Goal: Obtain resource: Download file/media

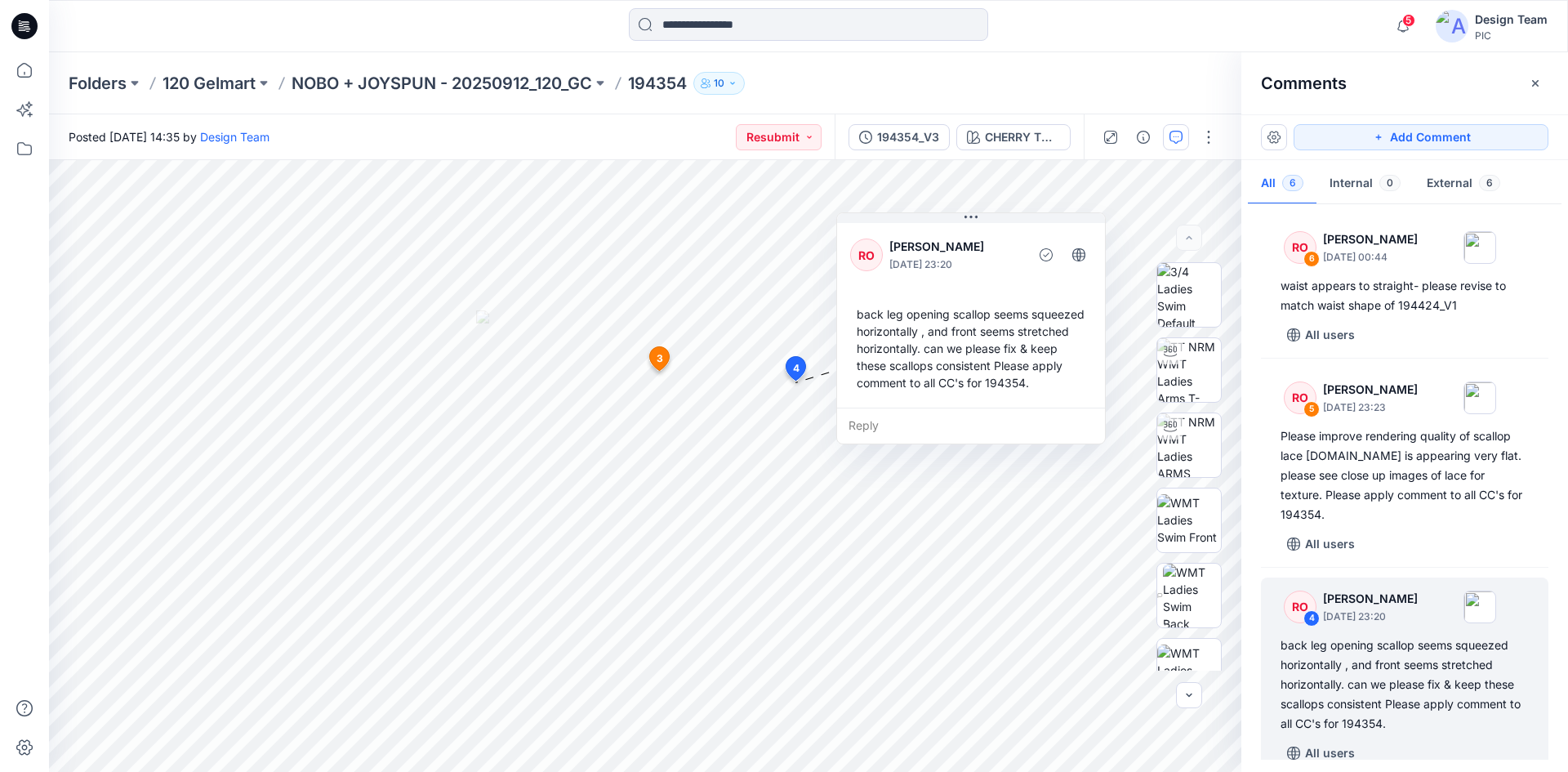
scroll to position [163, 0]
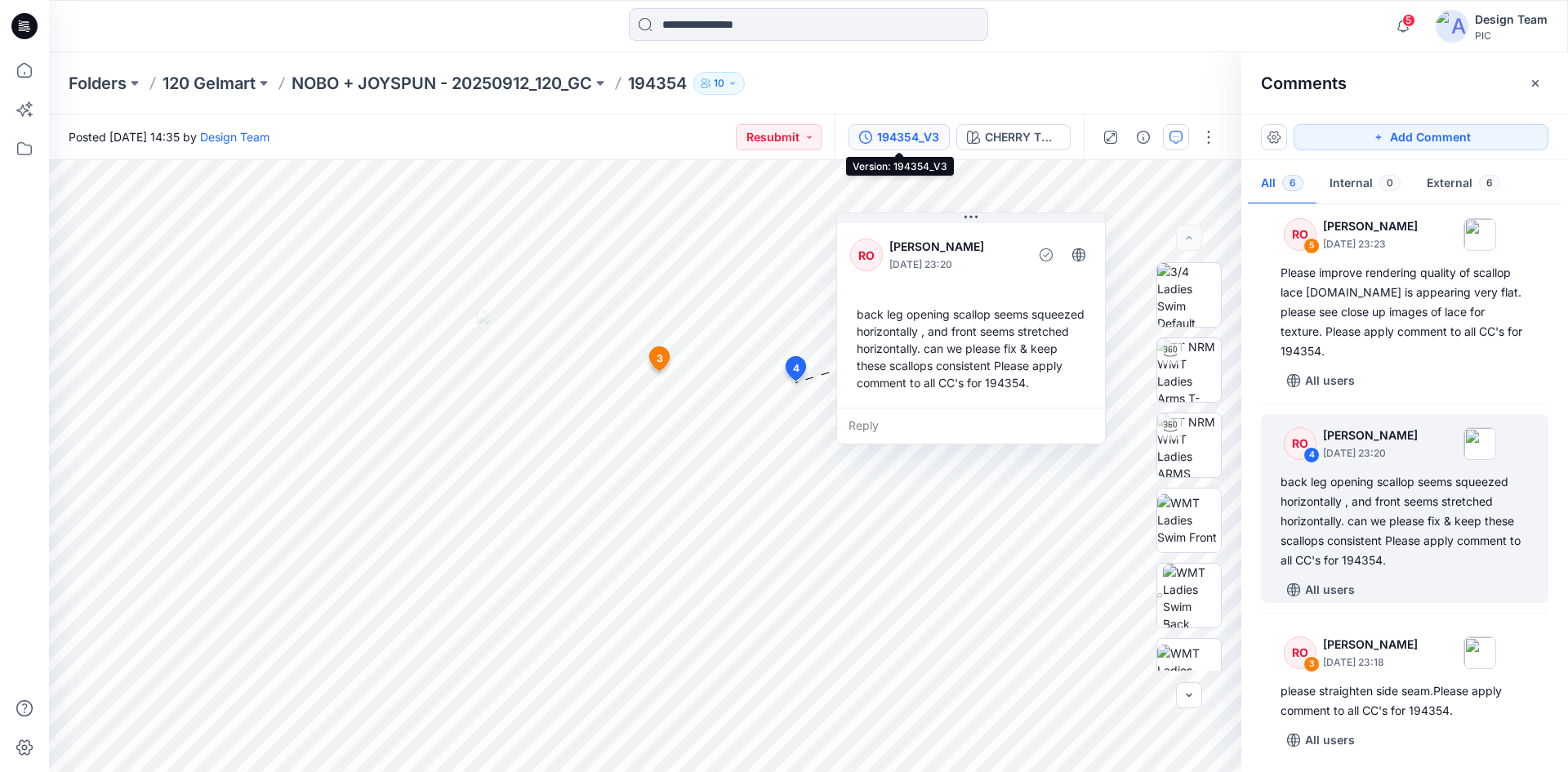
click at [908, 139] on div "194354_V3" at bounding box center [908, 137] width 62 height 18
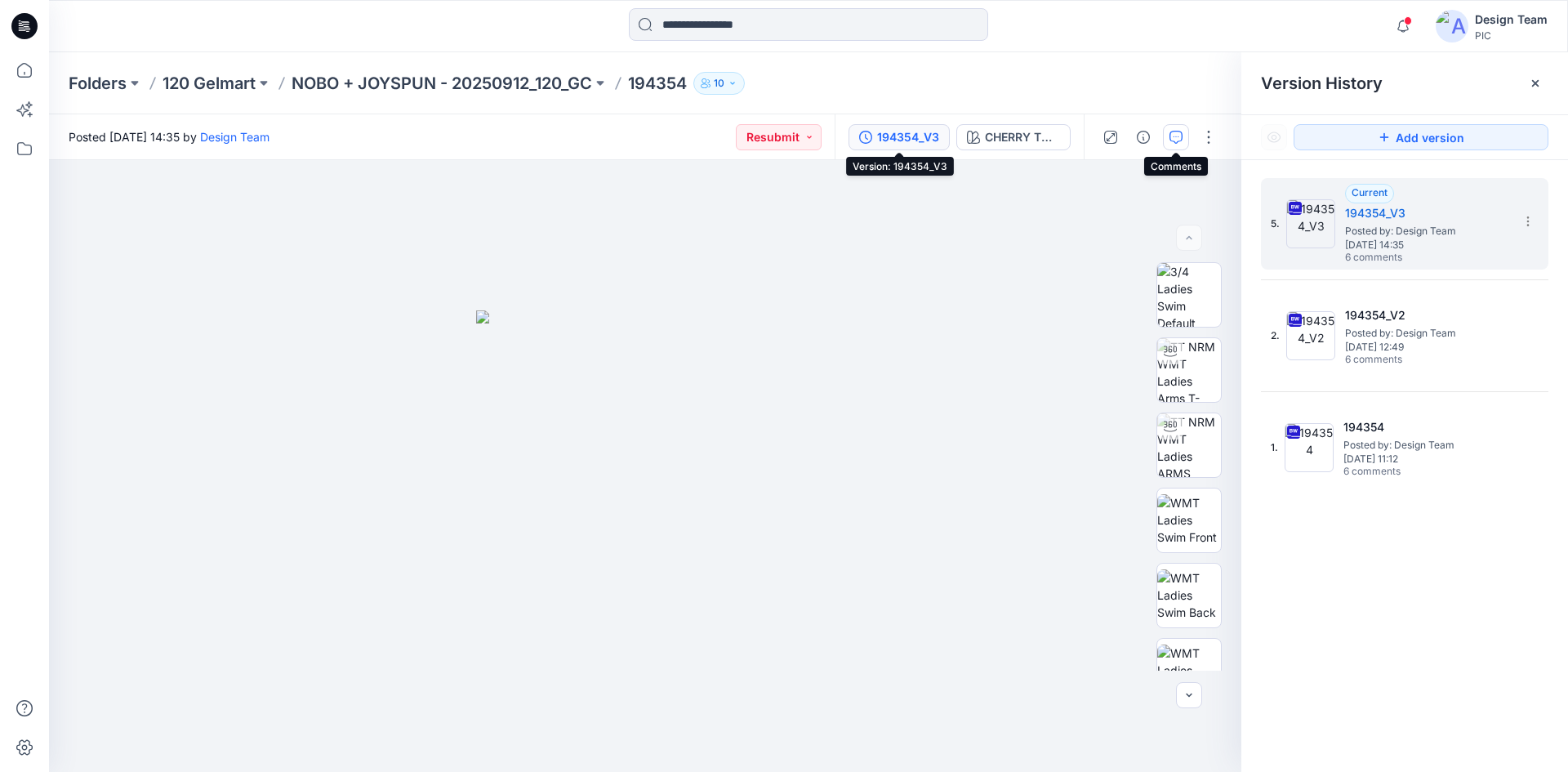
click at [1178, 136] on icon "button" at bounding box center [1176, 137] width 13 height 13
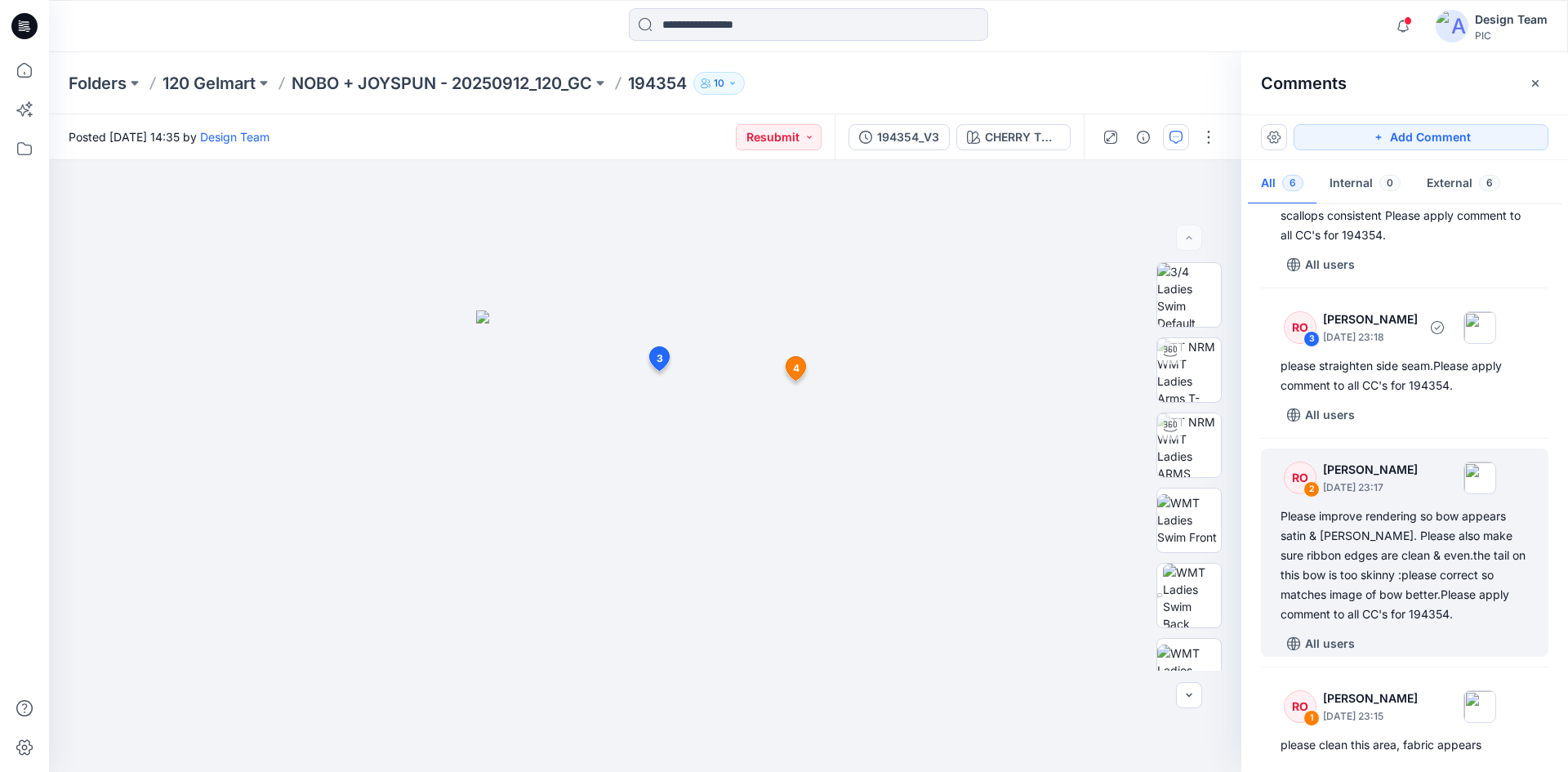
scroll to position [490, 0]
click at [1423, 579] on div "Please improve rendering so bow appears satin & [PERSON_NAME]. Please also make…" at bounding box center [1405, 563] width 249 height 117
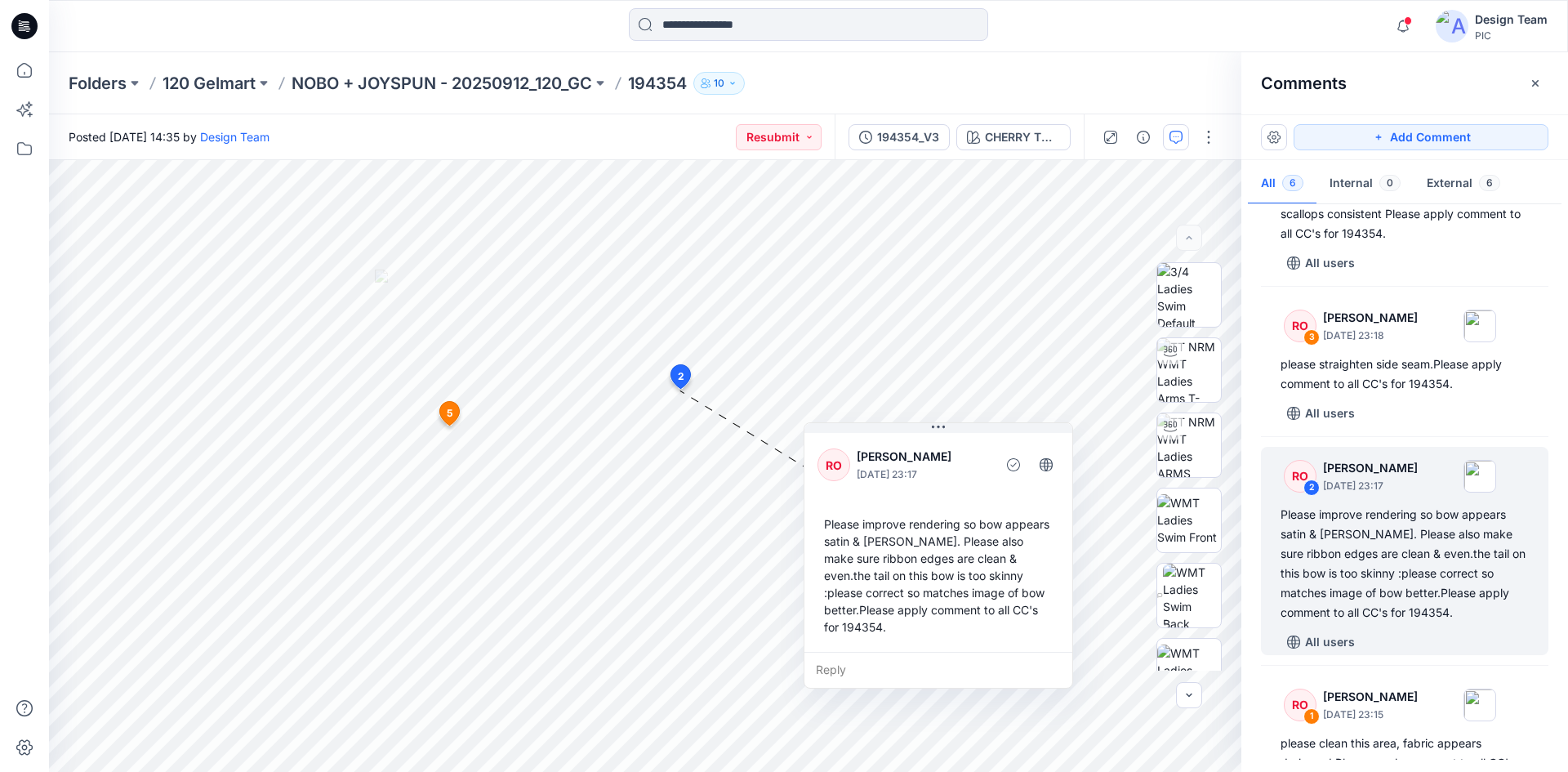
drag, startPoint x: 831, startPoint y: 486, endPoint x: 1504, endPoint y: 605, distance: 683.4
click at [981, 510] on div "Please improve rendering so bow appears satin & [PERSON_NAME]. Please also make…" at bounding box center [939, 575] width 242 height 133
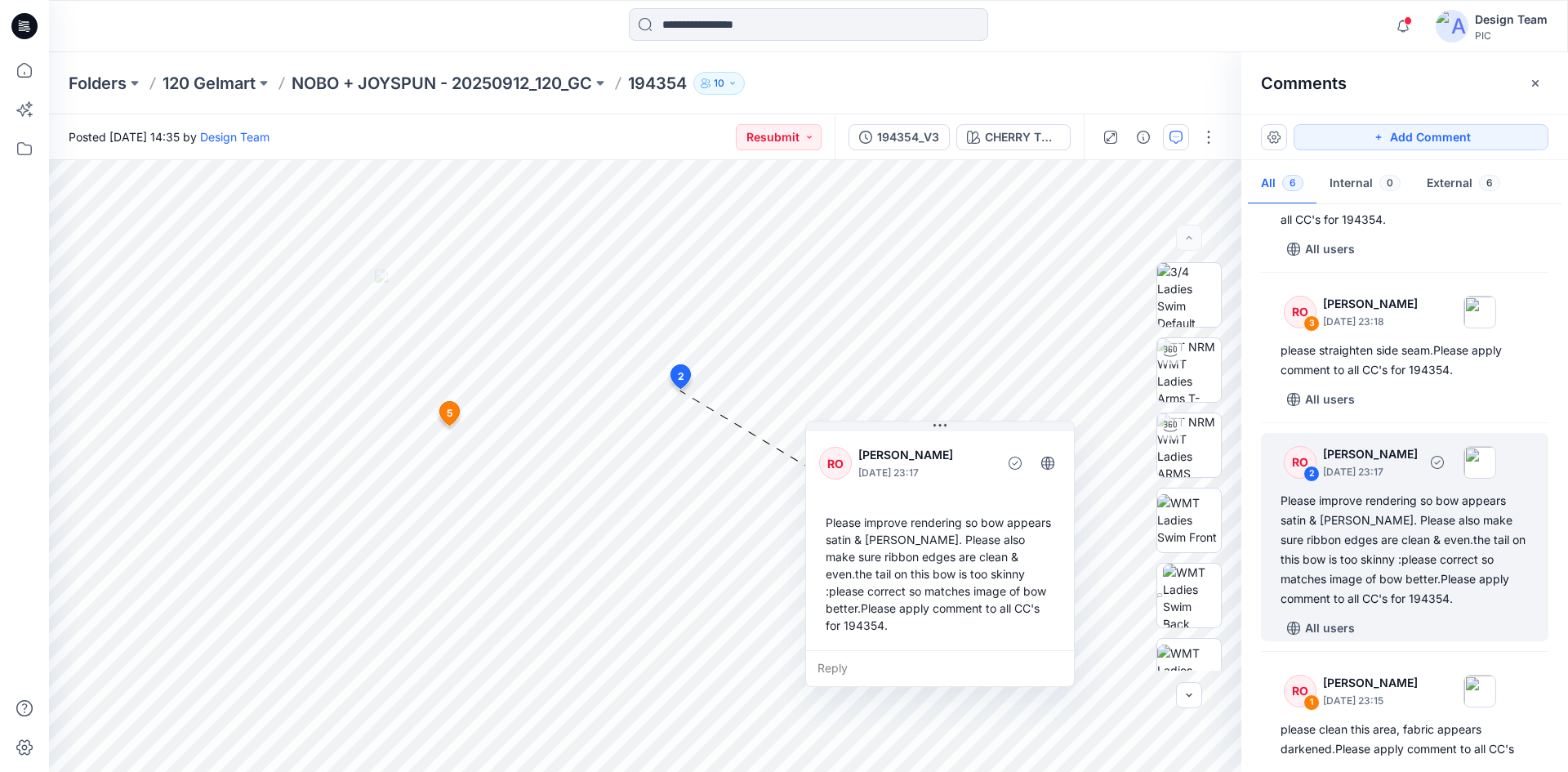
scroll to position [546, 0]
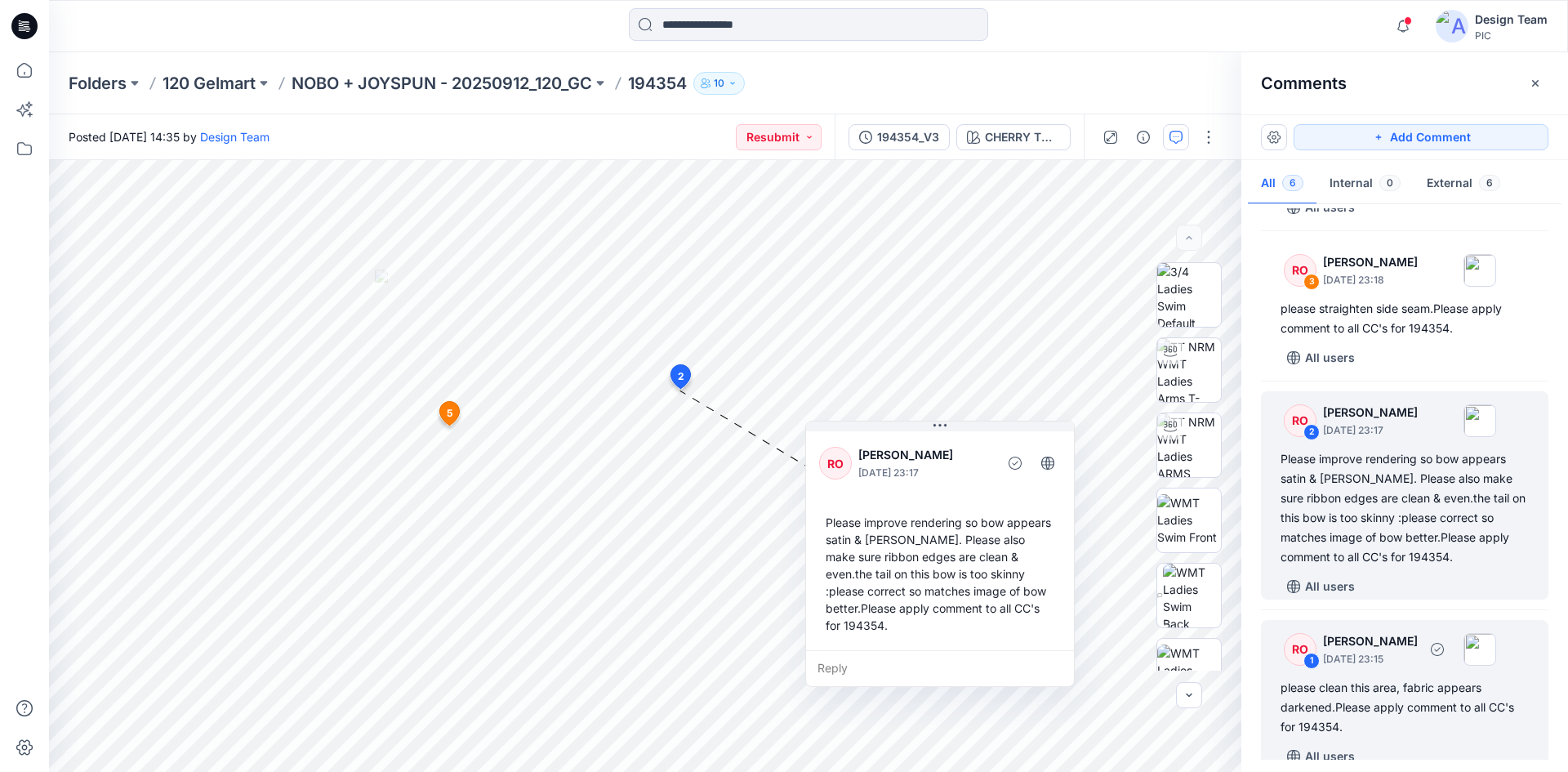
click at [1372, 689] on div "please clean this area, fabric appears darkened.Please apply comment to all CC'…" at bounding box center [1405, 706] width 249 height 59
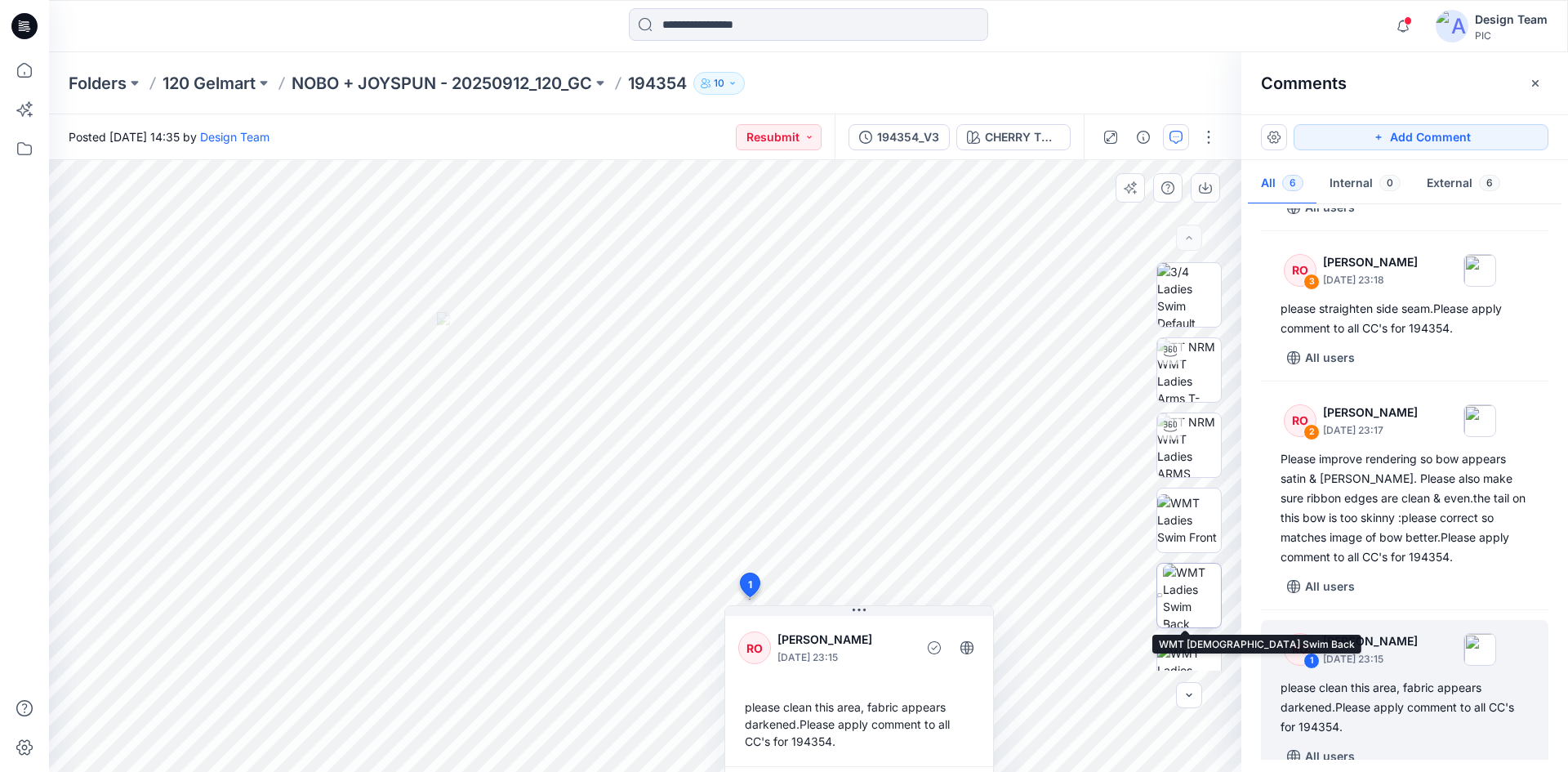
scroll to position [258, 0]
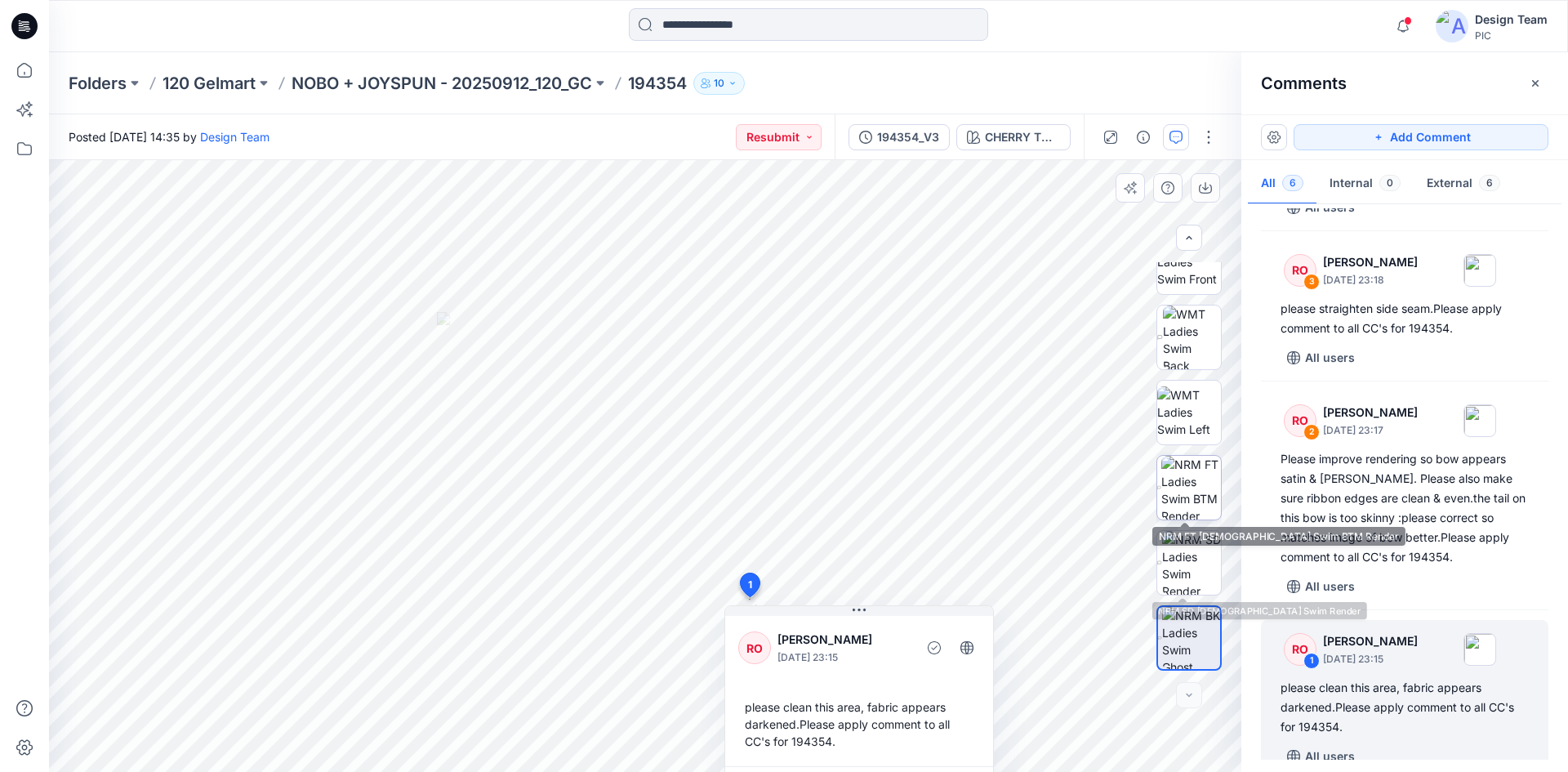
click at [1188, 483] on img at bounding box center [1191, 487] width 60 height 64
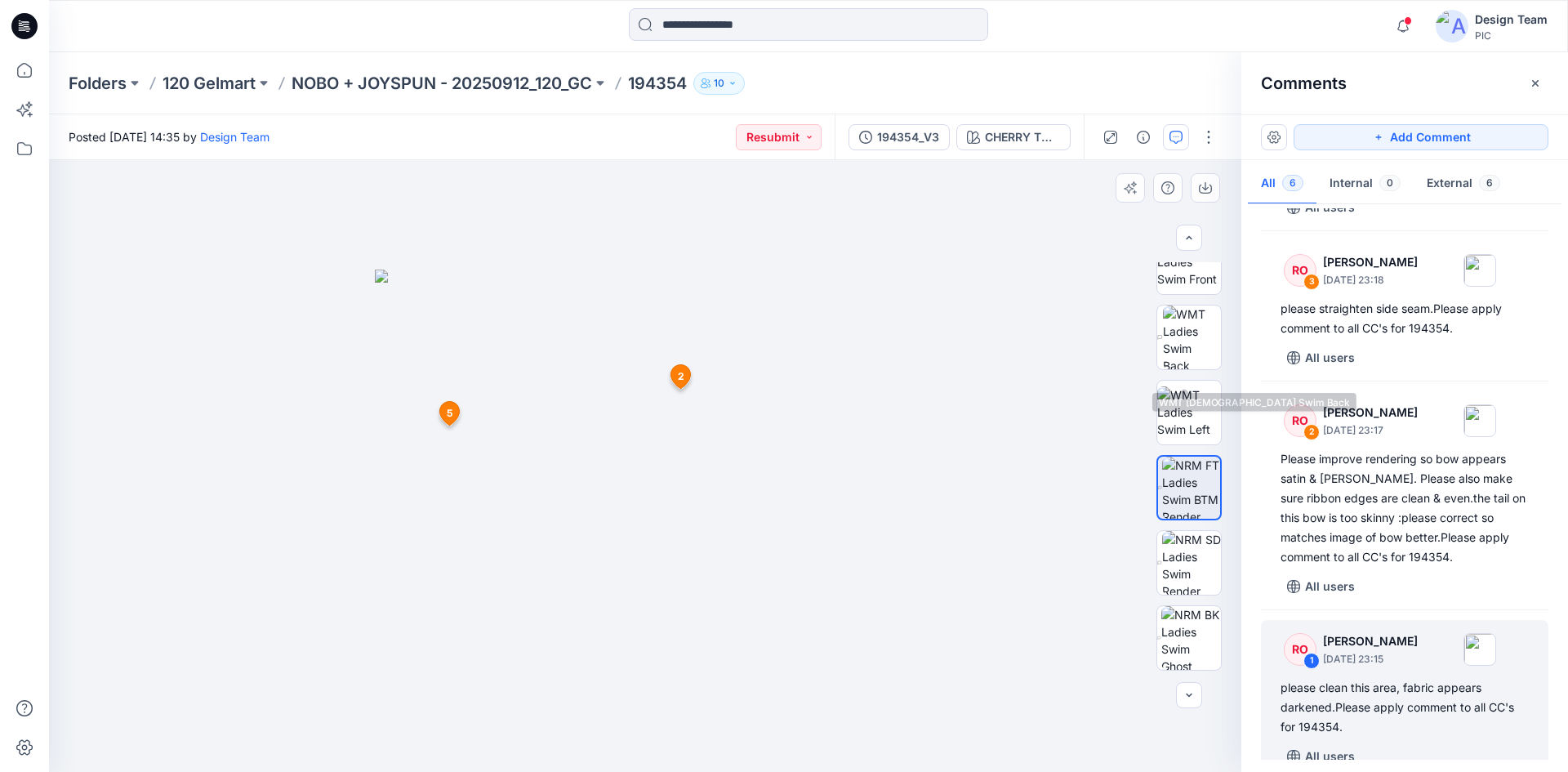
scroll to position [0, 0]
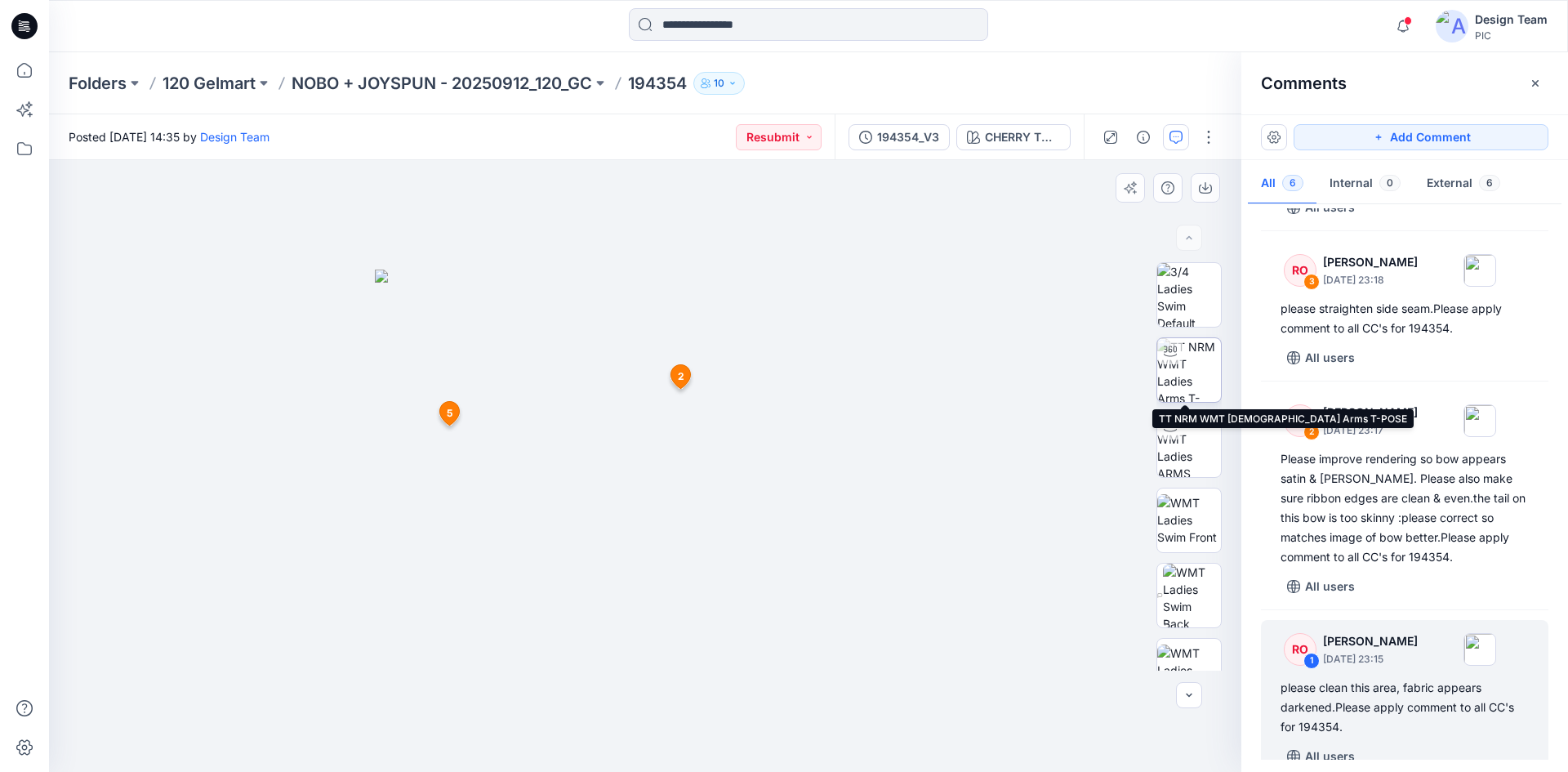
click at [1189, 367] on img at bounding box center [1189, 369] width 64 height 64
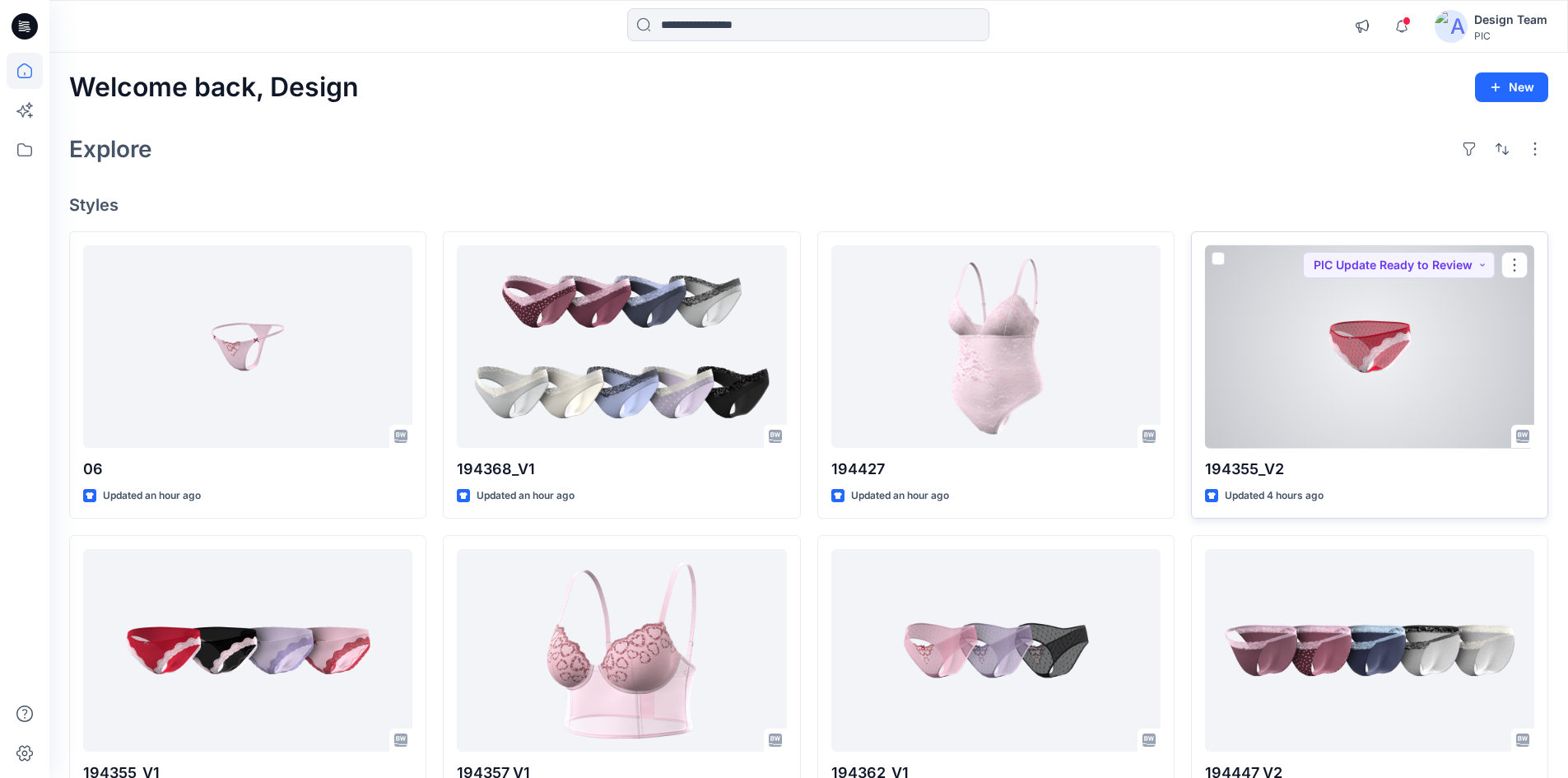
click at [1396, 346] on div at bounding box center [1370, 347] width 329 height 203
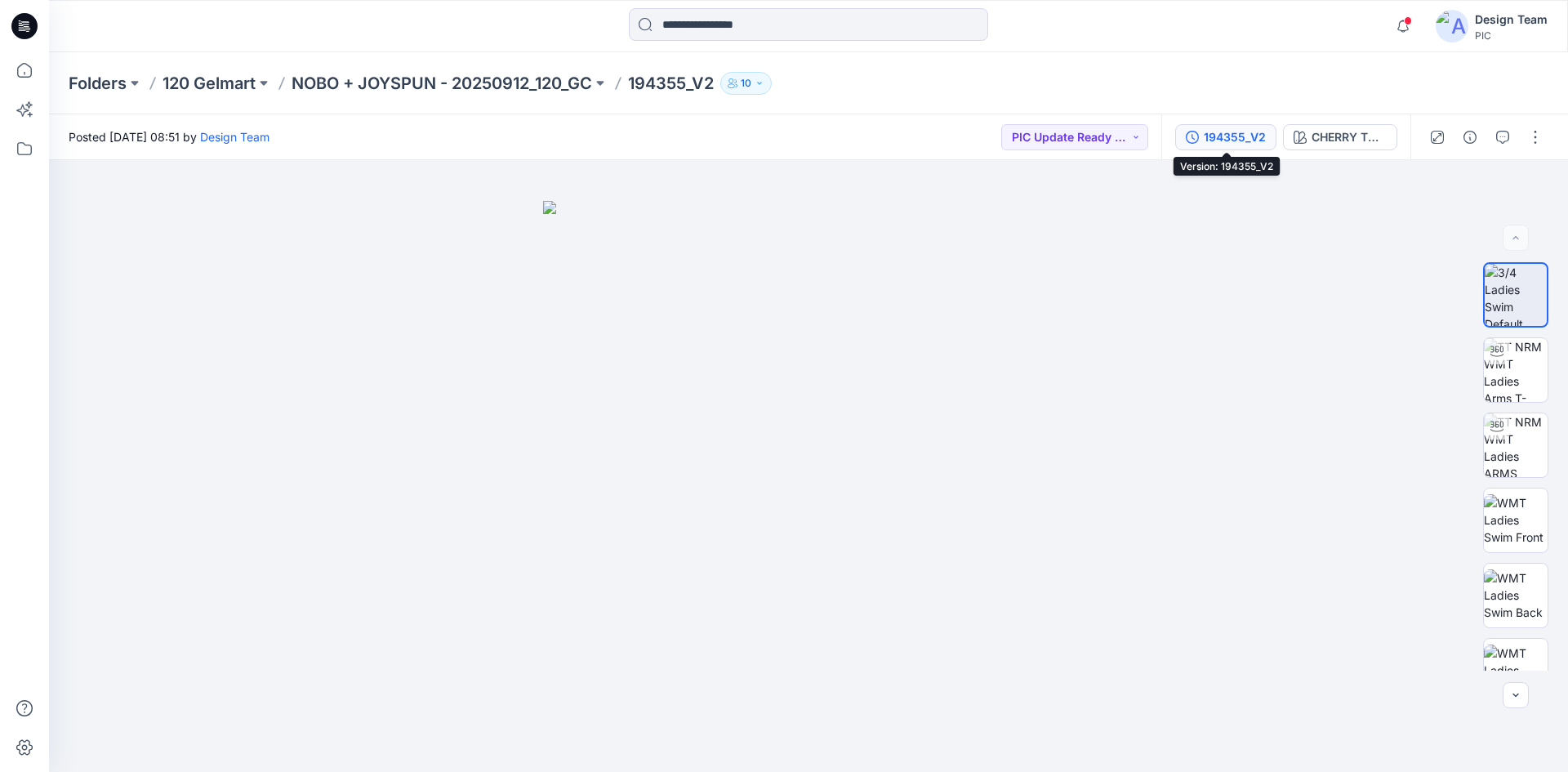
click at [1237, 137] on div "194355_V2" at bounding box center [1234, 137] width 62 height 18
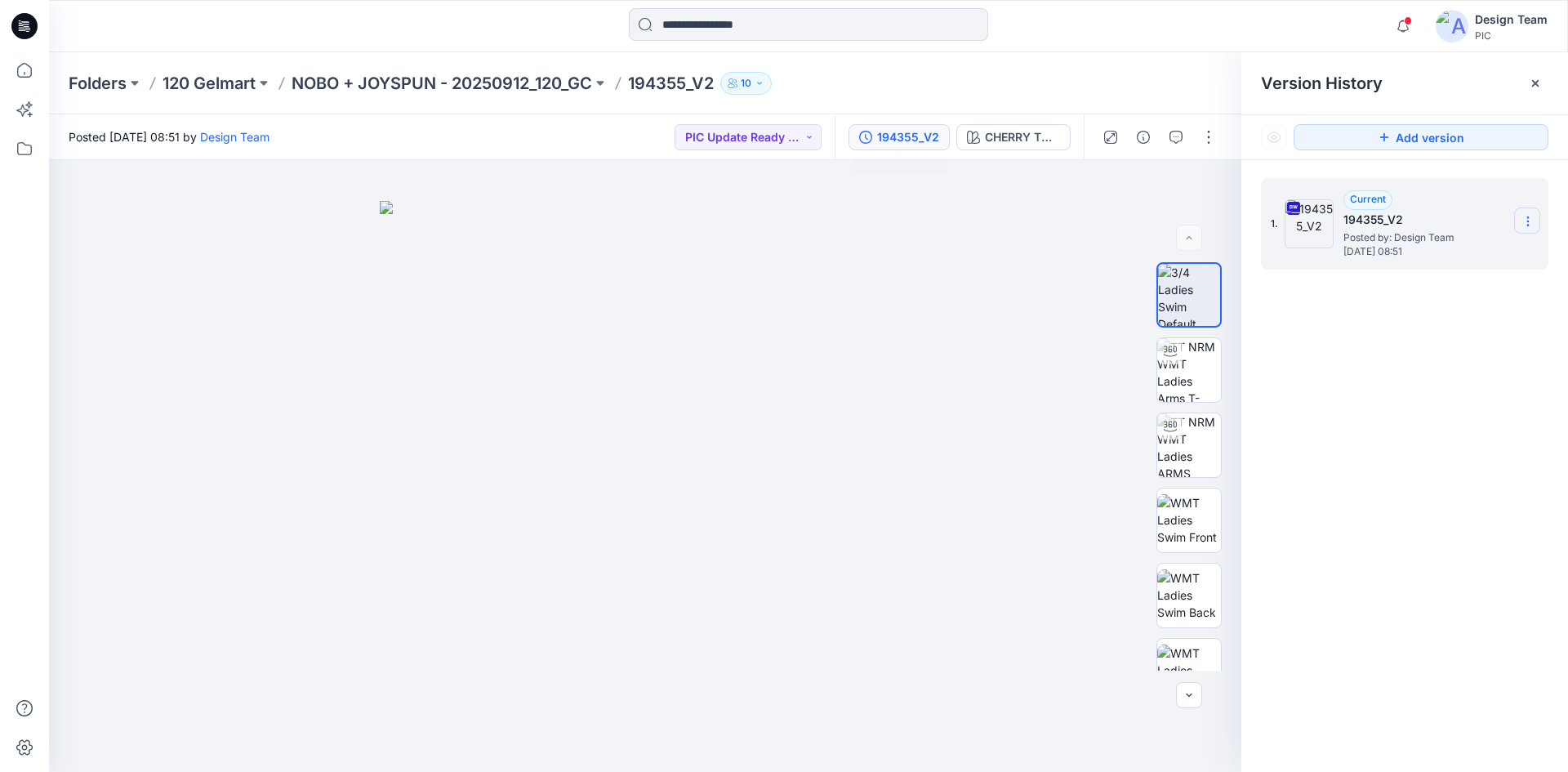
click at [1524, 214] on section at bounding box center [1527, 220] width 26 height 26
drag, startPoint x: 1418, startPoint y: 254, endPoint x: 1428, endPoint y: 256, distance: 10.2
click at [1419, 254] on span "Download Source BW File" at bounding box center [1445, 253] width 137 height 20
click at [404, 74] on p "NOBO + JOYSPUN - 20250912_120_GC" at bounding box center [442, 83] width 300 height 23
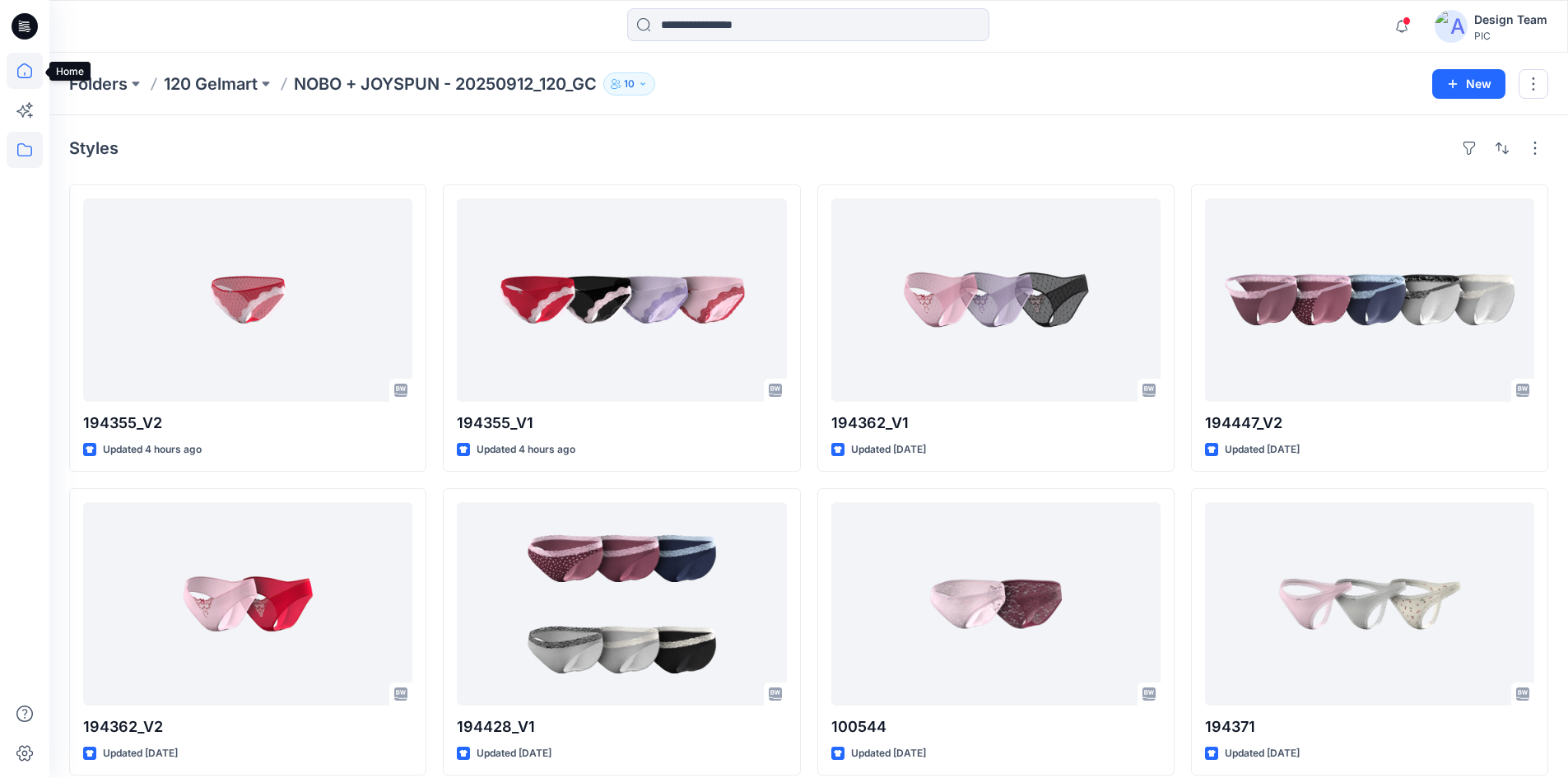
click at [15, 78] on icon at bounding box center [25, 70] width 36 height 36
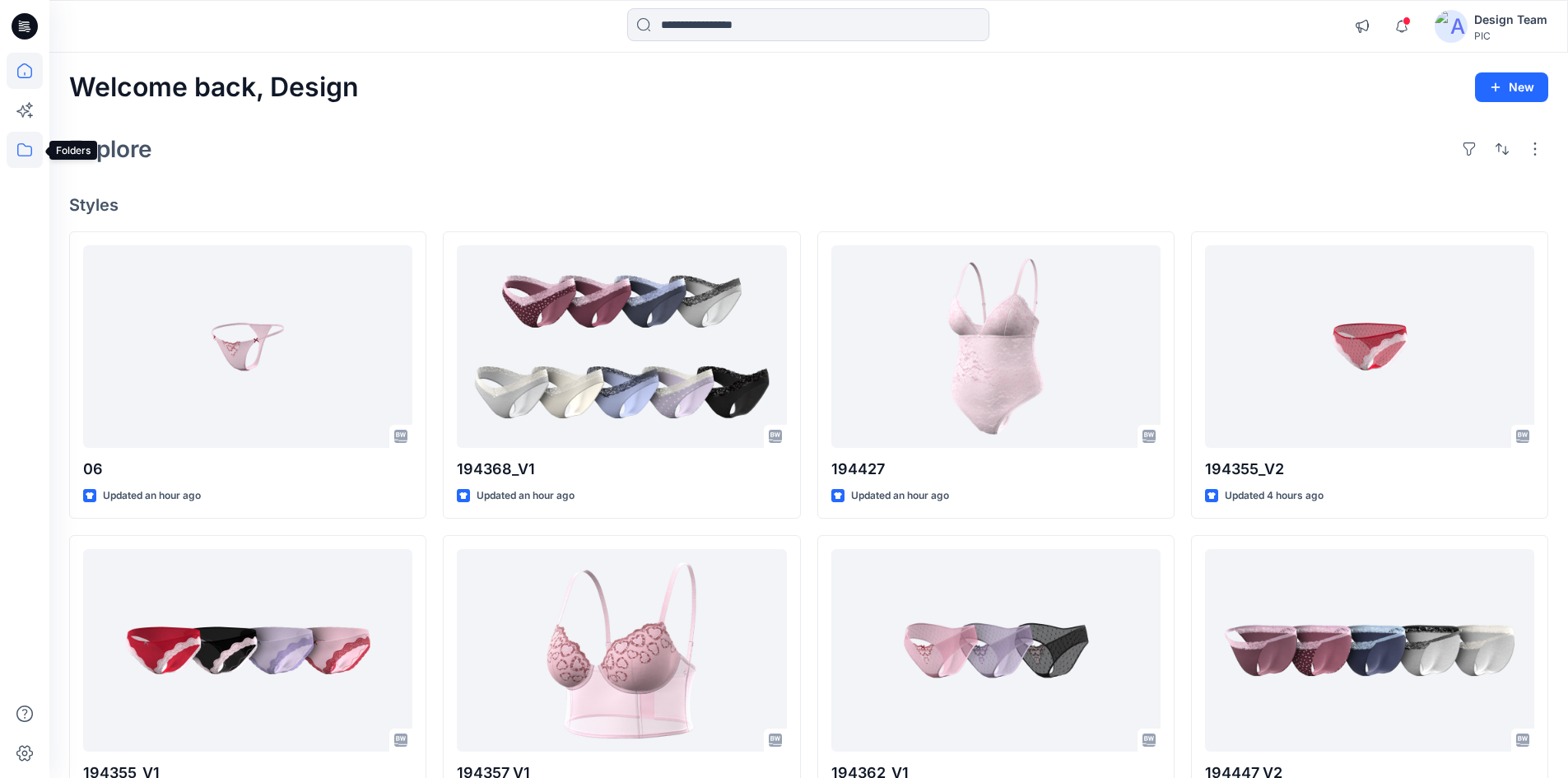
click at [21, 150] on icon at bounding box center [25, 150] width 36 height 36
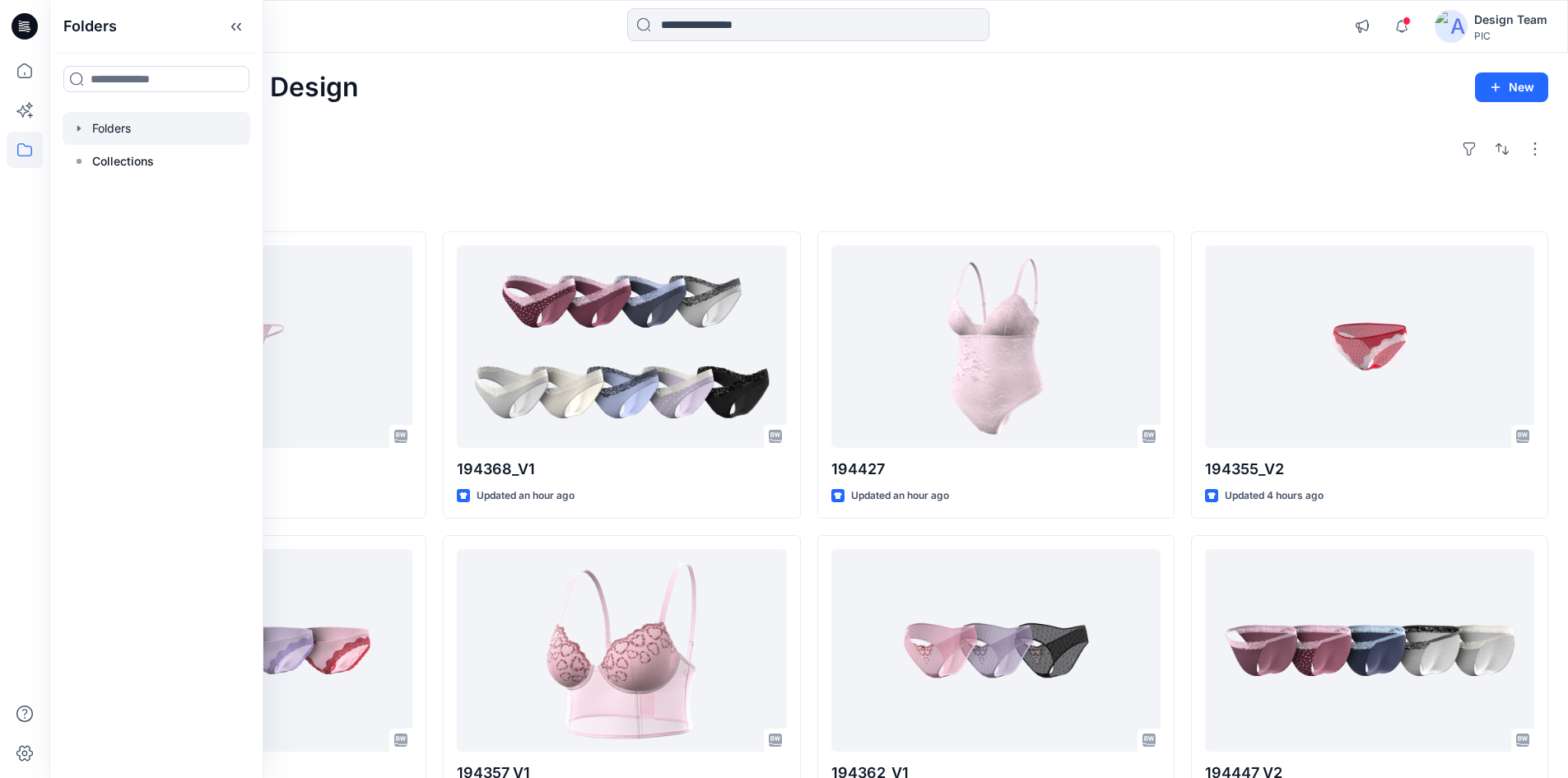
click at [124, 124] on div at bounding box center [156, 128] width 188 height 33
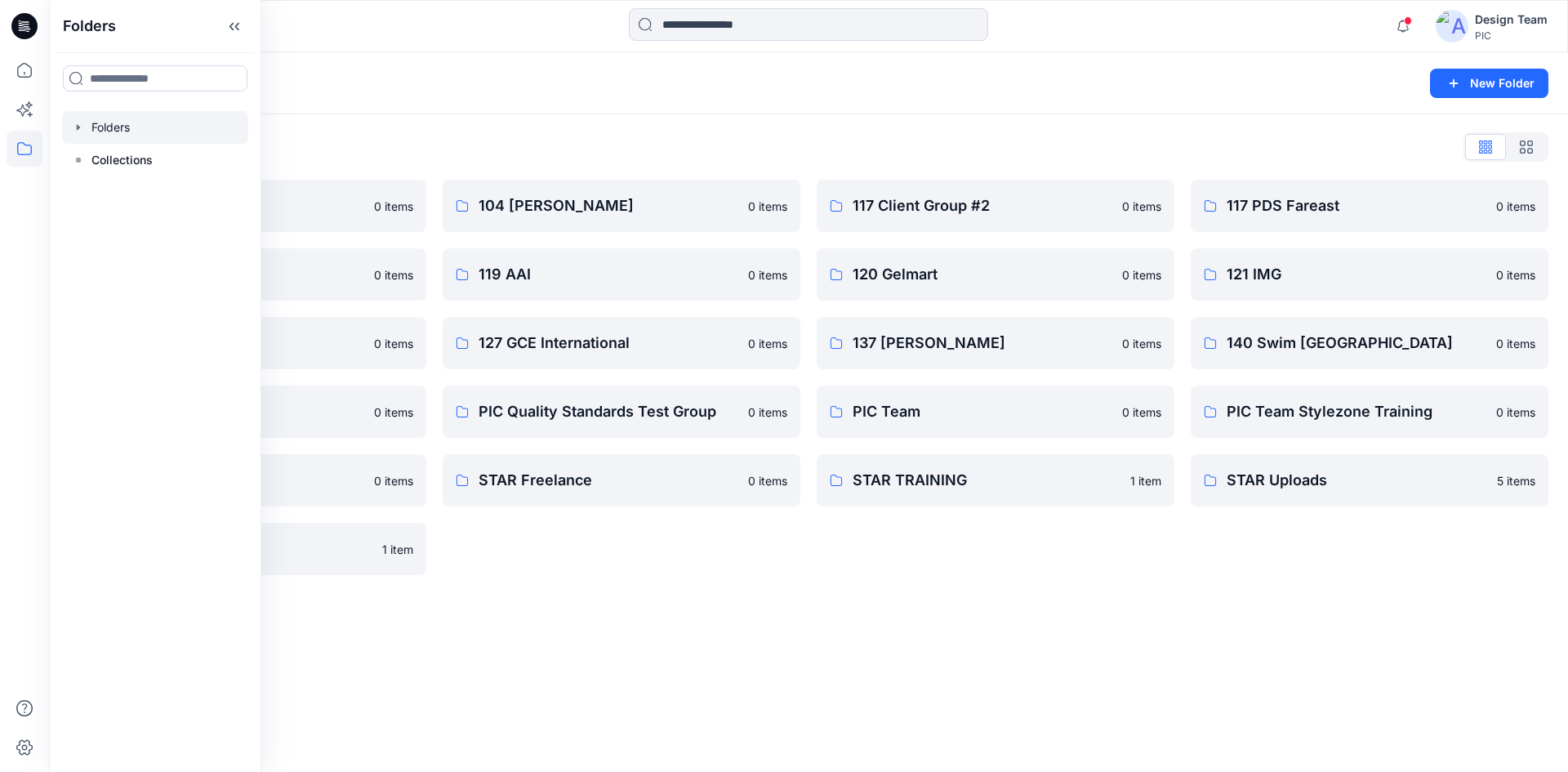
click at [606, 595] on div "Folders New Folder Folders List 103 HIS International 0 items 118 Add Black 0 i…" at bounding box center [809, 411] width 1519 height 719
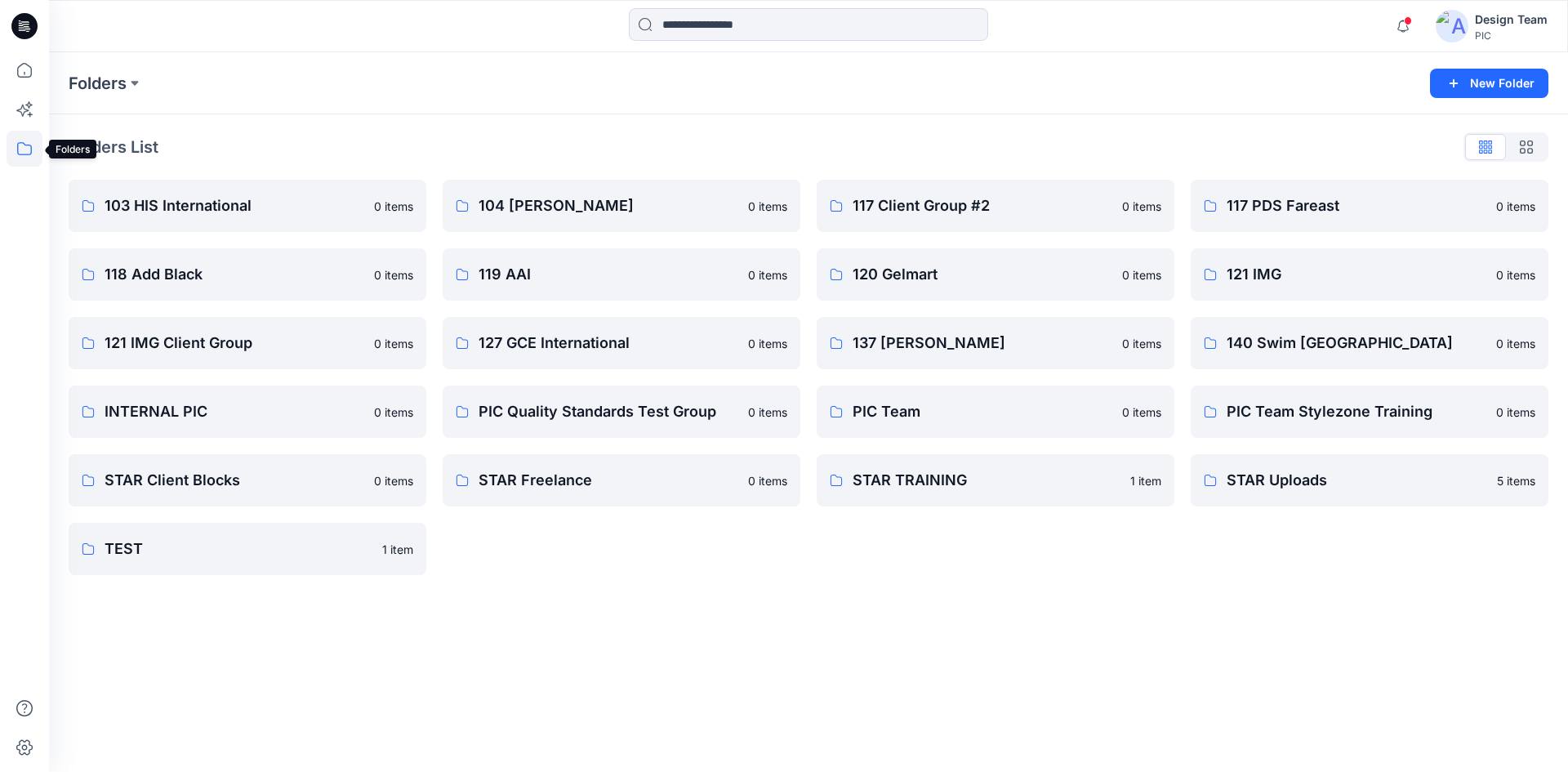
click at [20, 151] on icon at bounding box center [25, 149] width 36 height 36
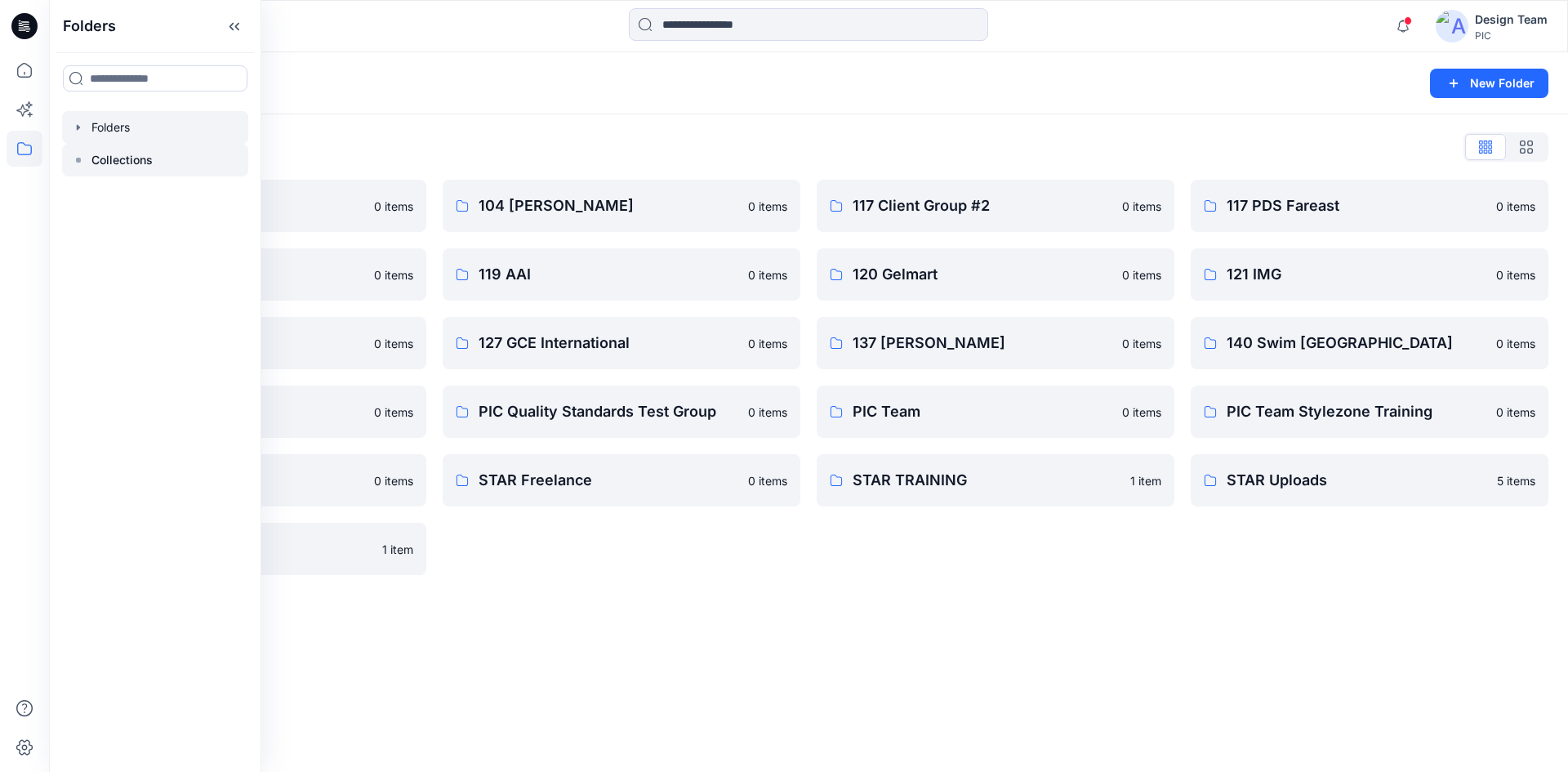
click at [93, 155] on p "Collections" at bounding box center [122, 160] width 61 height 20
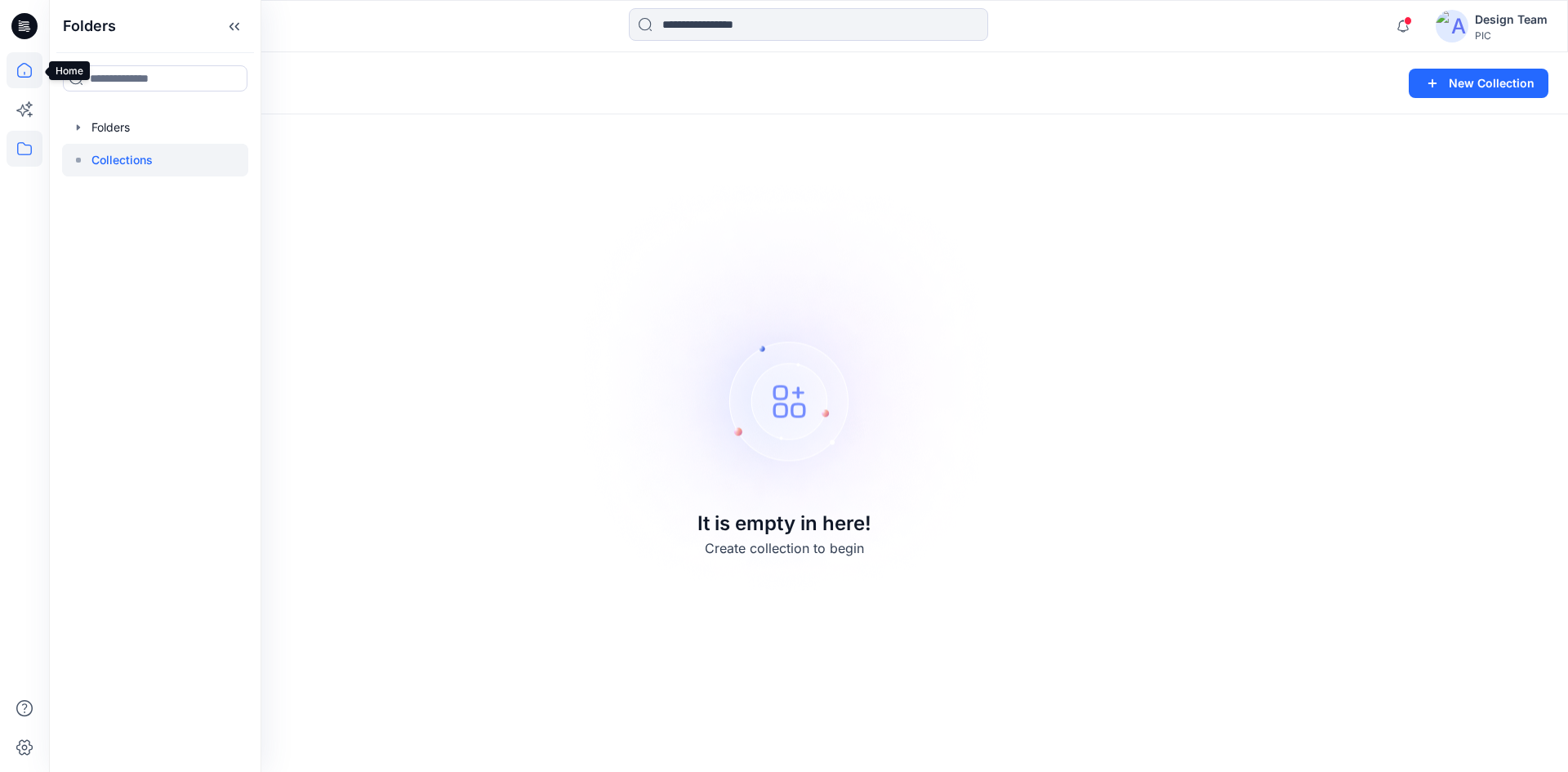
click at [31, 75] on icon at bounding box center [25, 70] width 36 height 36
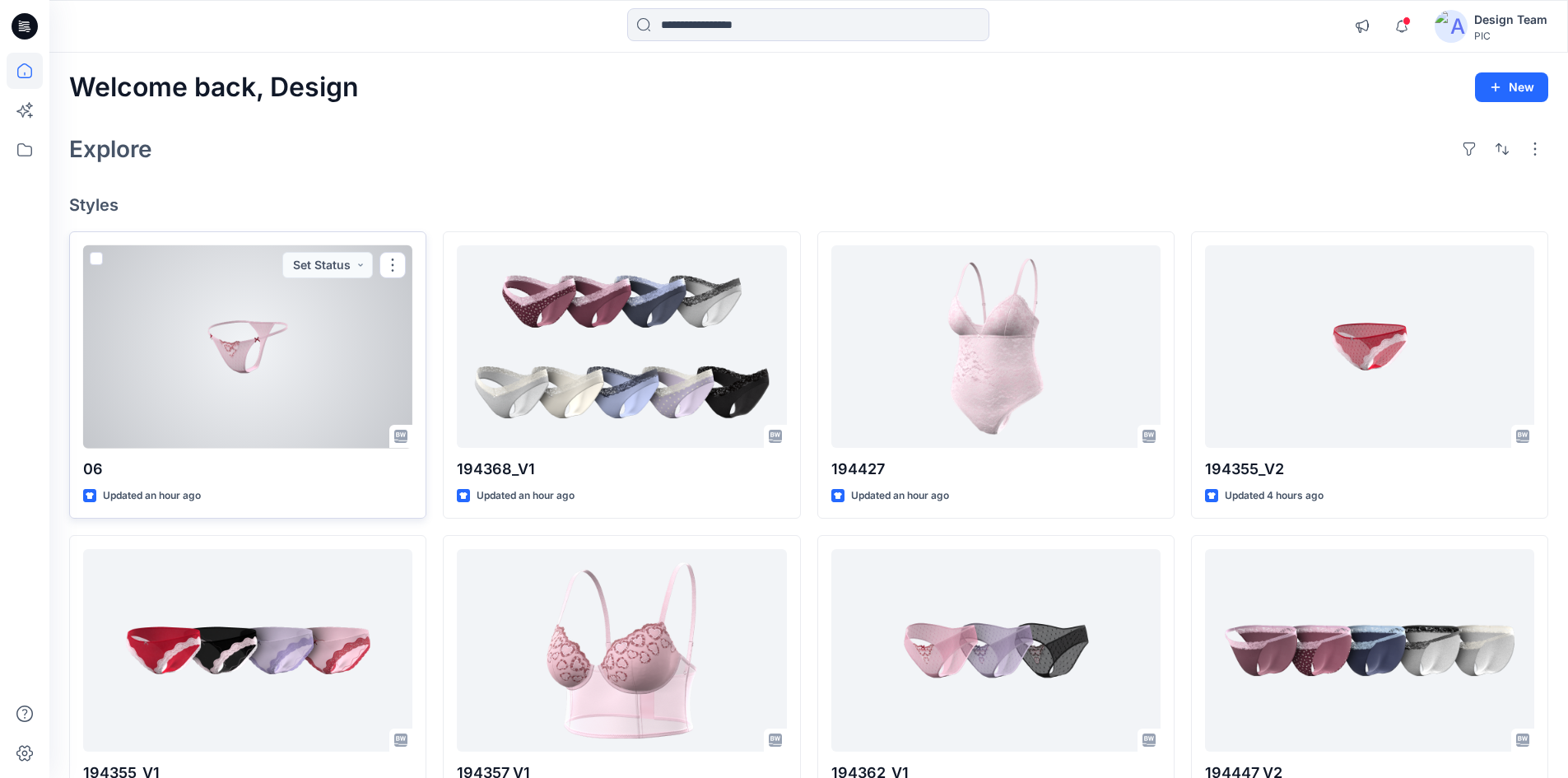
click at [223, 365] on div at bounding box center [248, 347] width 329 height 203
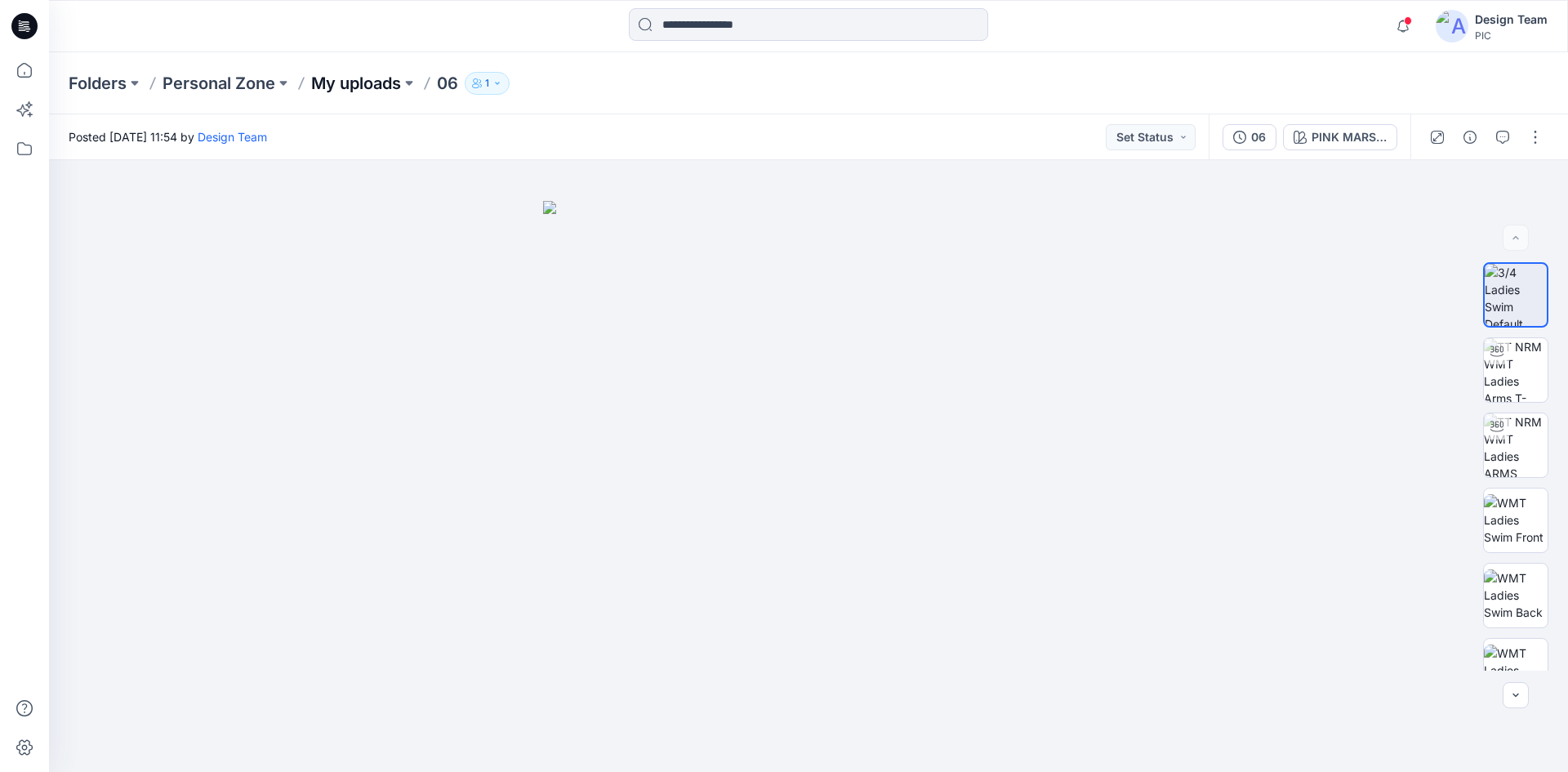
click at [363, 77] on p "My uploads" at bounding box center [357, 83] width 90 height 23
